Goal: Task Accomplishment & Management: Manage account settings

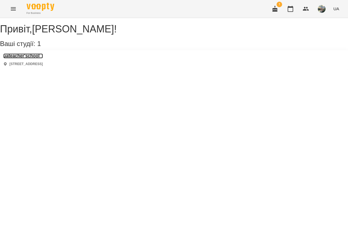
click at [40, 58] on h3 "uateacher'school" at bounding box center [23, 56] width 40 height 5
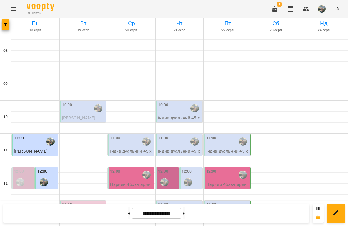
click at [80, 109] on div "10:00" at bounding box center [83, 108] width 43 height 13
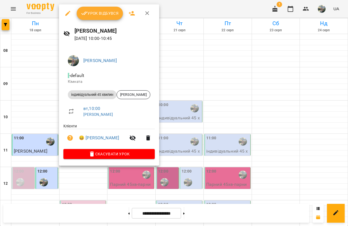
click at [93, 12] on span "Урок відбувся" at bounding box center [100, 13] width 38 height 7
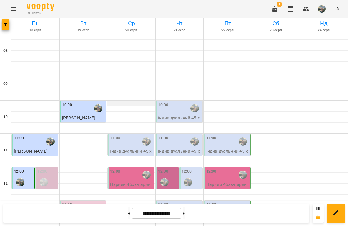
scroll to position [166, 0]
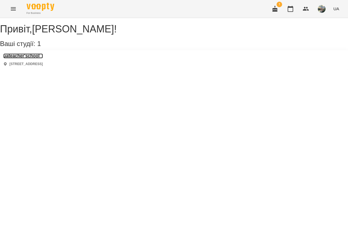
click at [35, 58] on h3 "uateacher'school" at bounding box center [23, 56] width 40 height 5
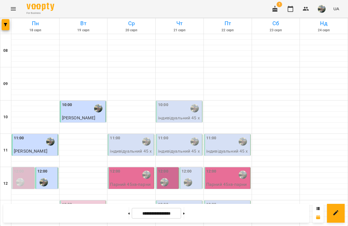
scroll to position [83, 0]
click at [80, 215] on span "[PERSON_NAME]" at bounding box center [79, 217] width 34 height 5
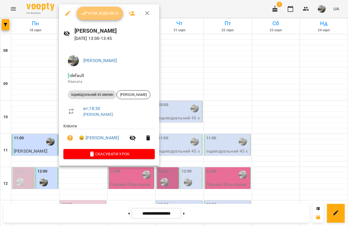
click at [93, 15] on span "Урок відбувся" at bounding box center [100, 13] width 38 height 7
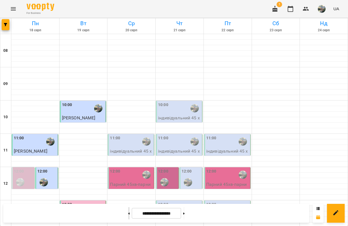
click at [128, 213] on button at bounding box center [128, 213] width 1 height 12
type input "**********"
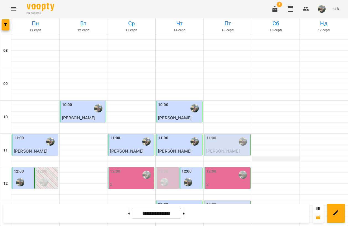
scroll to position [42, 0]
click at [215, 202] on div "13:00" at bounding box center [228, 208] width 43 height 13
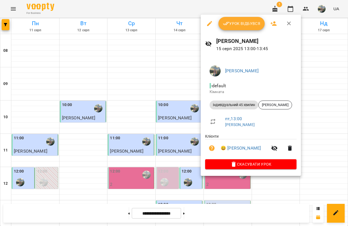
click at [250, 22] on span "Урок відбувся" at bounding box center [242, 23] width 38 height 7
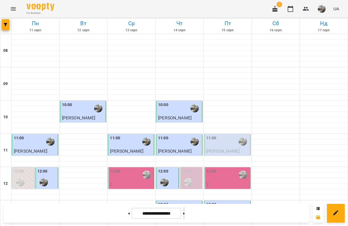
click at [185, 213] on button at bounding box center [184, 213] width 1 height 12
type input "**********"
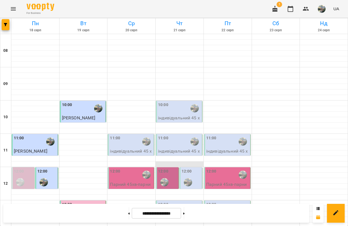
scroll to position [208, 0]
